Goal: Task Accomplishment & Management: Use online tool/utility

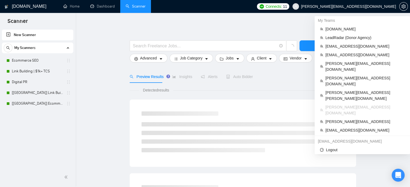
click at [362, 6] on span "[PERSON_NAME][EMAIL_ADDRESS][DOMAIN_NAME]" at bounding box center [348, 6] width 95 height 0
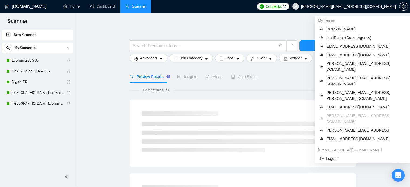
click at [373, 2] on span "[PERSON_NAME][EMAIL_ADDRESS][DOMAIN_NAME]" at bounding box center [344, 6] width 110 height 17
click at [334, 103] on li "[EMAIL_ADDRESS][DOMAIN_NAME]" at bounding box center [361, 107] width 91 height 9
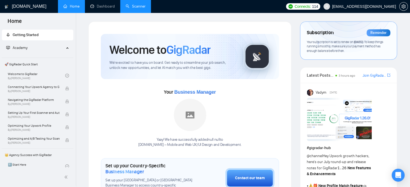
click at [132, 5] on link "Scanner" at bounding box center [135, 6] width 20 height 5
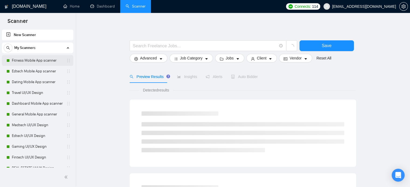
click at [25, 61] on link "Fitness Mobile App scanner" at bounding box center [37, 60] width 51 height 11
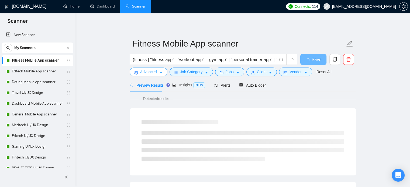
click at [145, 73] on span "Advanced" at bounding box center [148, 72] width 17 height 6
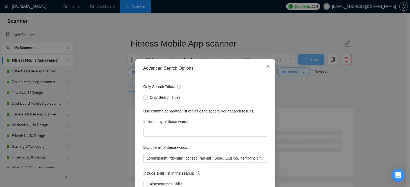
scroll to position [37, 0]
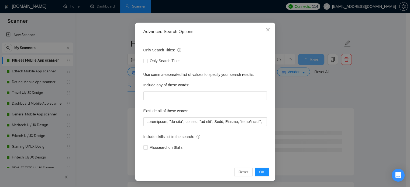
click at [267, 33] on span "Close" at bounding box center [267, 30] width 15 height 15
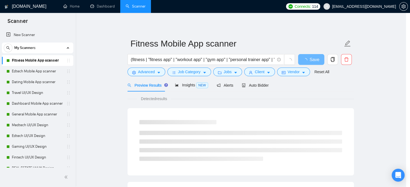
scroll to position [10, 0]
